Goal: Find specific page/section: Find specific page/section

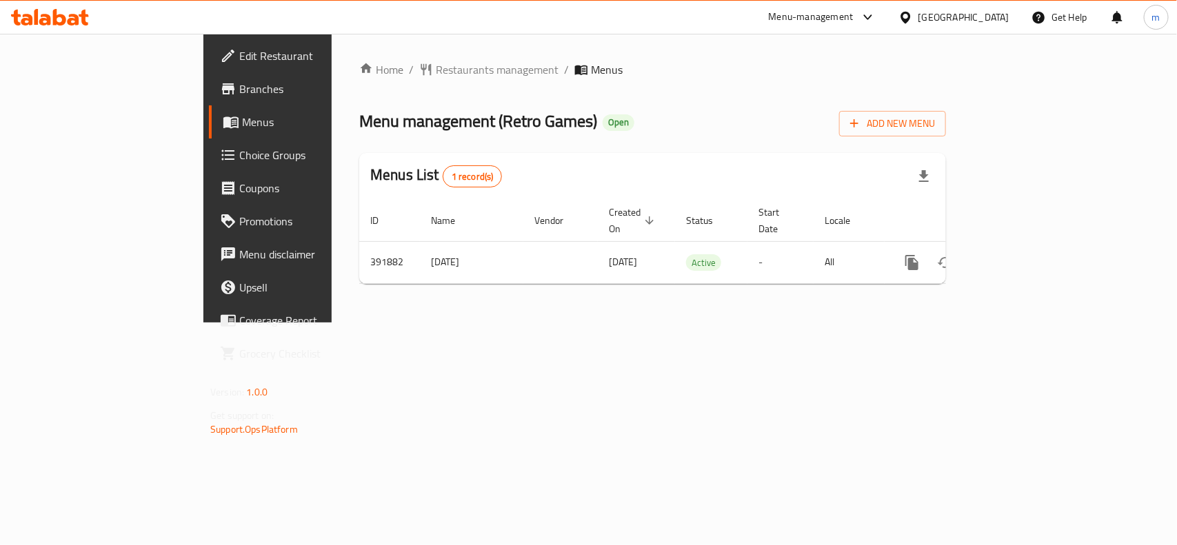
click at [998, 21] on div "[GEOGRAPHIC_DATA]" at bounding box center [963, 17] width 91 height 15
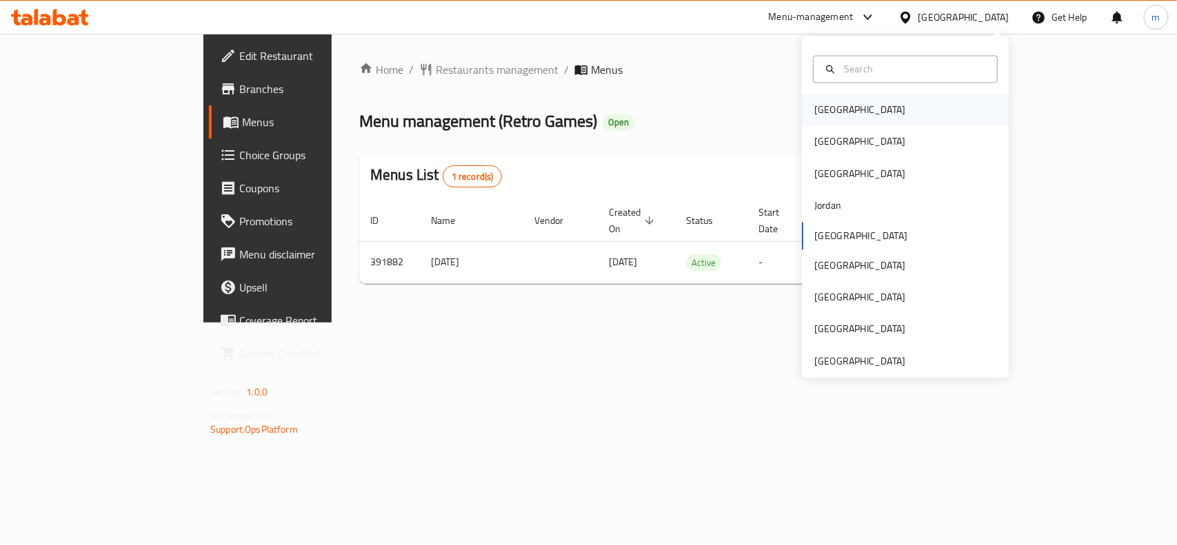
click at [818, 105] on div "[GEOGRAPHIC_DATA]" at bounding box center [859, 110] width 91 height 15
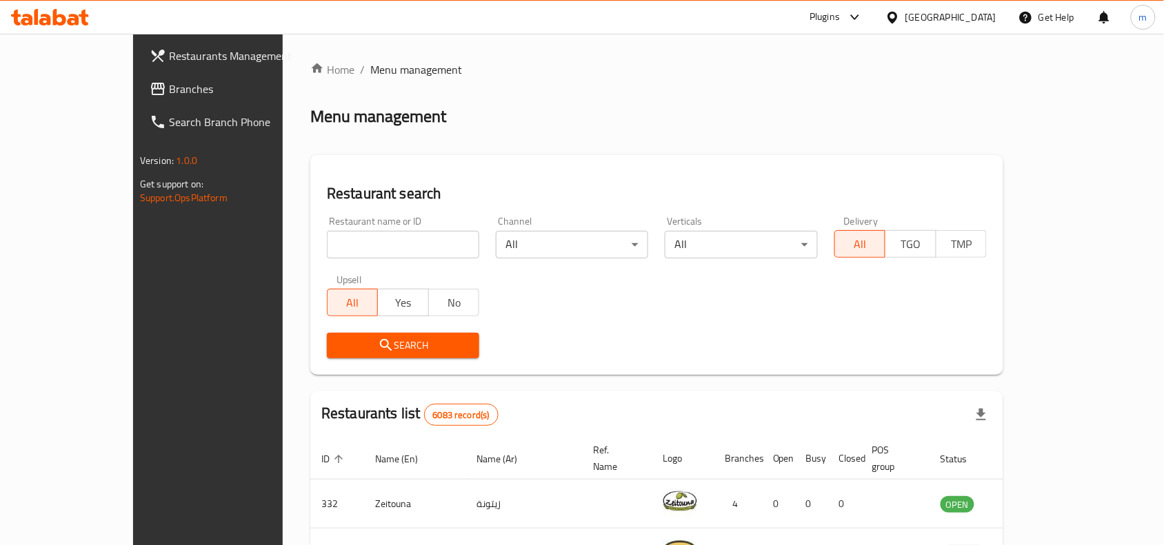
click at [858, 18] on icon at bounding box center [854, 17] width 8 height 6
click at [791, 155] on div "Restaurant-Management" at bounding box center [781, 157] width 108 height 15
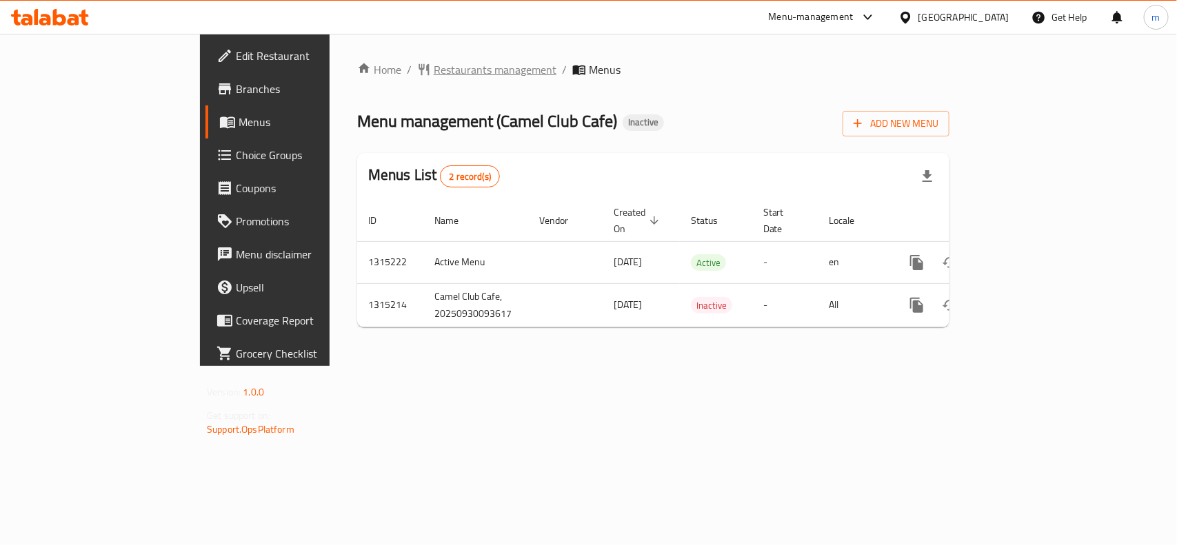
click at [434, 67] on span "Restaurants management" at bounding box center [495, 69] width 123 height 17
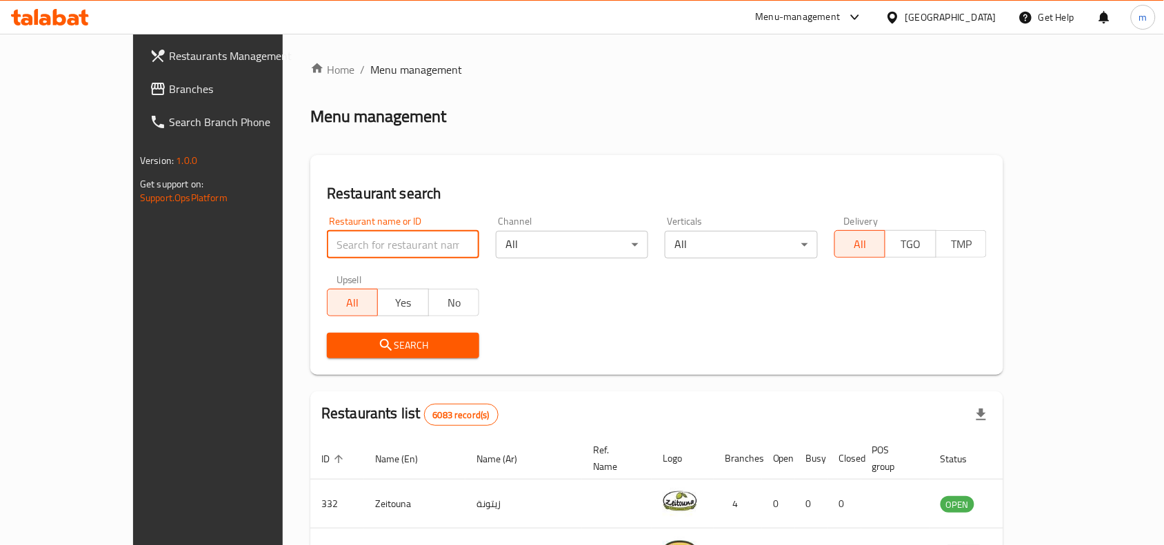
click at [327, 240] on input "search" at bounding box center [403, 245] width 152 height 28
paste input "707230"
type input "707230"
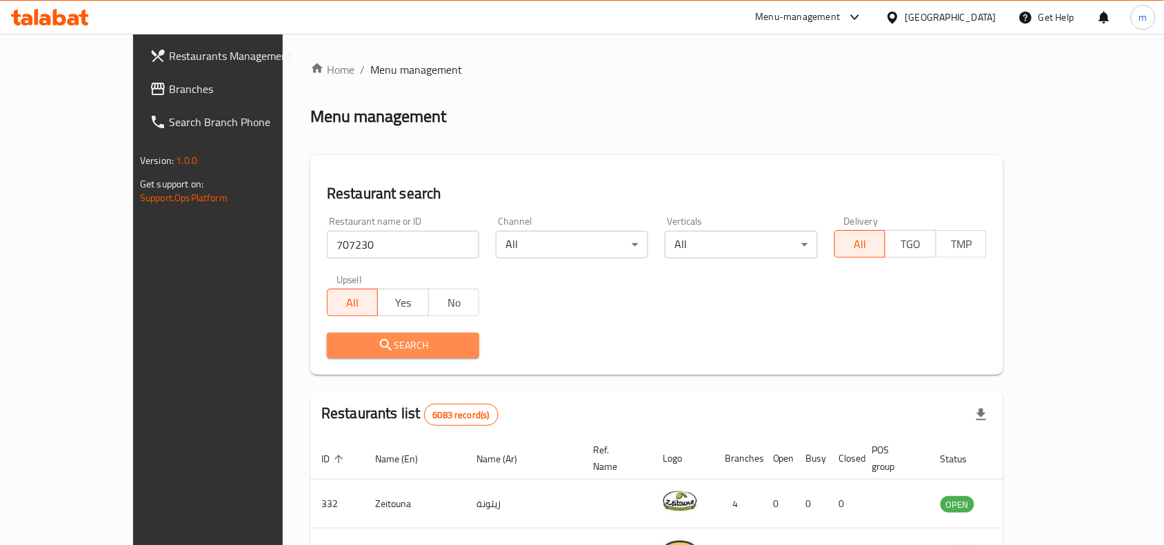
click at [338, 342] on span "Search" at bounding box center [403, 345] width 130 height 17
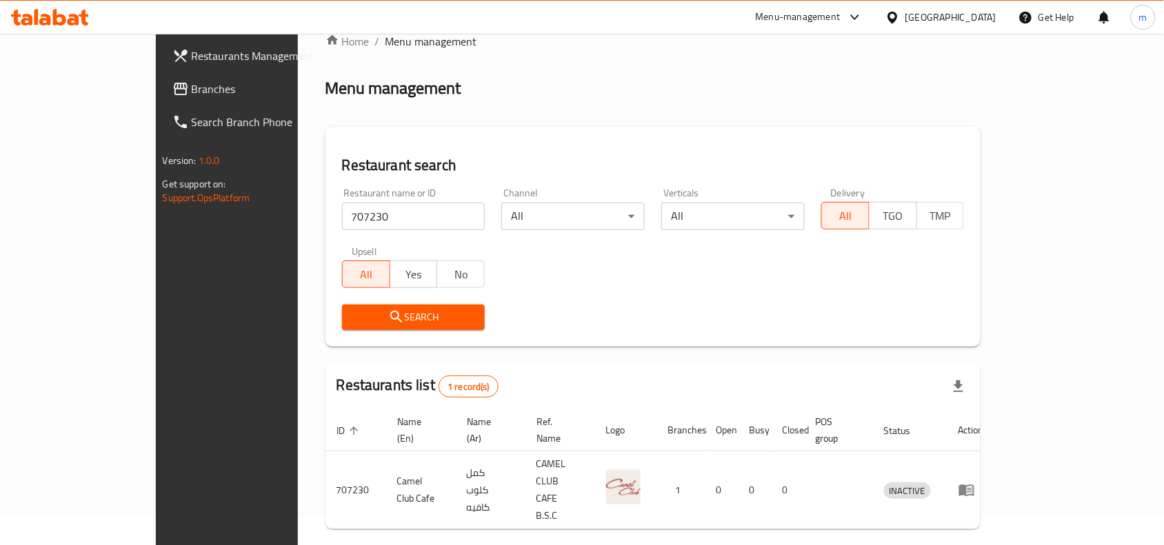
scroll to position [43, 0]
